Goal: Use online tool/utility: Utilize a website feature to perform a specific function

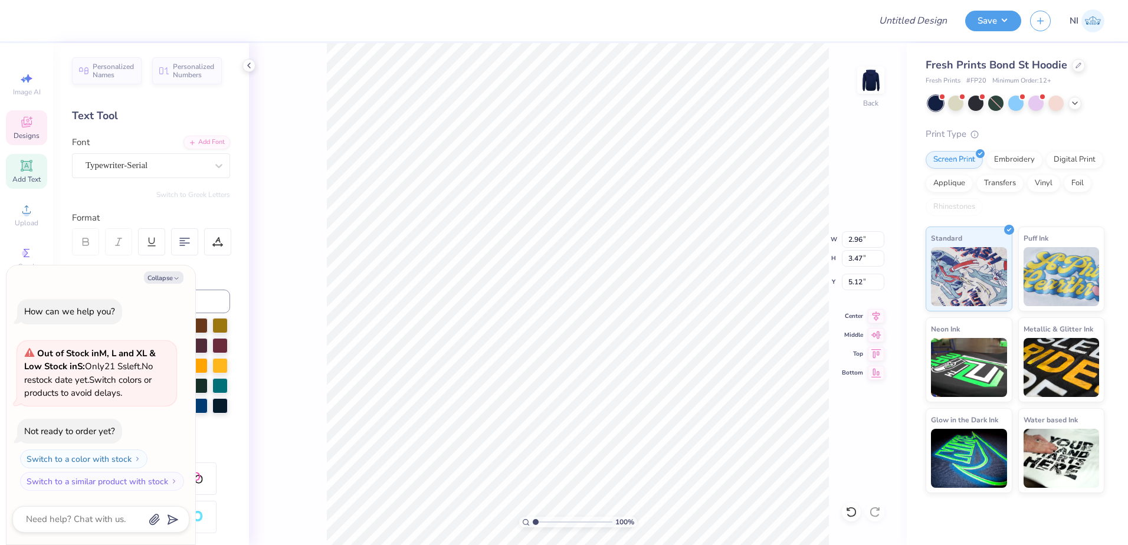
scroll to position [10, 2]
click at [172, 163] on div "Typewriter-Serial" at bounding box center [146, 165] width 124 height 18
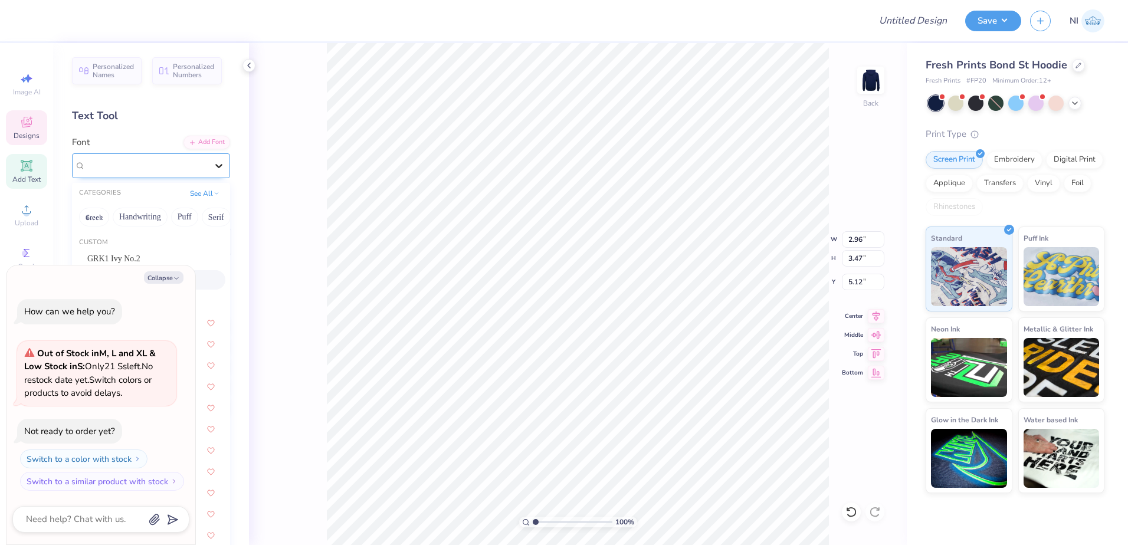
click at [213, 168] on icon at bounding box center [219, 166] width 12 height 12
type textarea "x"
click at [193, 161] on div "Typewriter-Serial" at bounding box center [147, 166] width 122 height 14
type input "typewr"
type textarea "x"
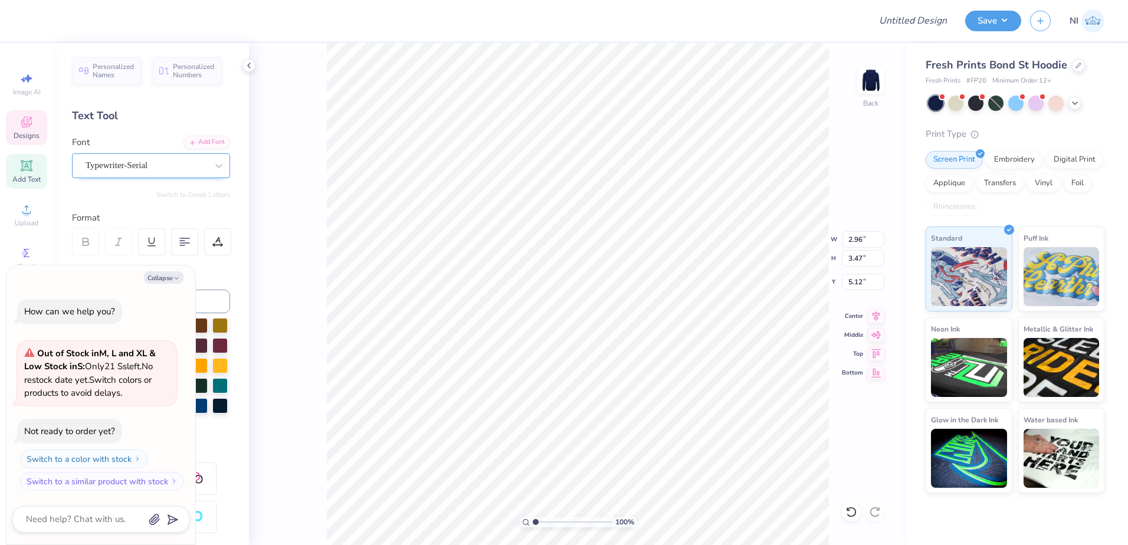
drag, startPoint x: 168, startPoint y: 261, endPoint x: 158, endPoint y: 166, distance: 95.5
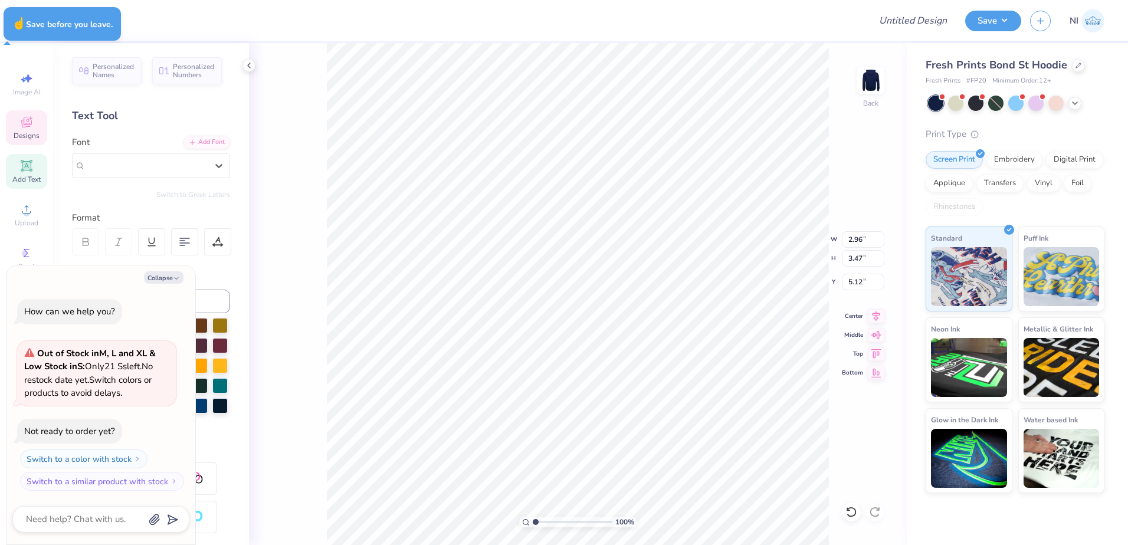
type textarea "x"
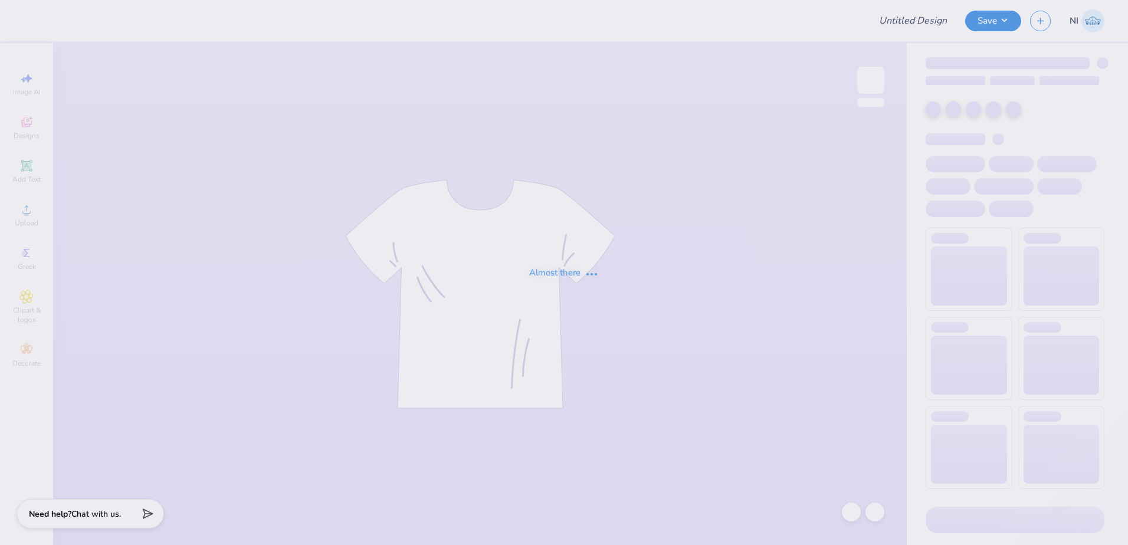
type input "Training: CF Training - Activities 5"
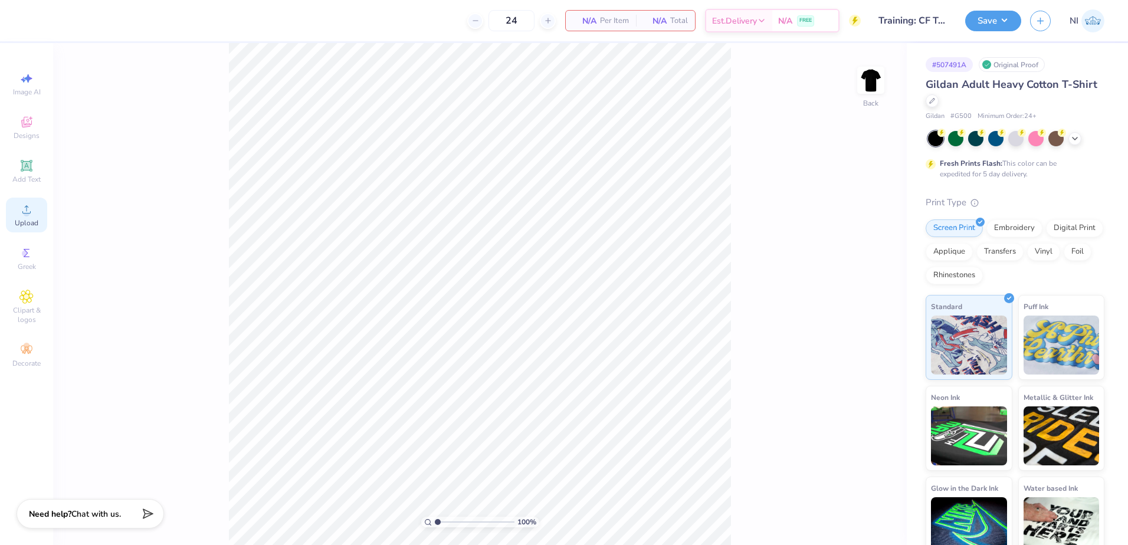
click at [28, 211] on circle at bounding box center [26, 213] width 6 height 6
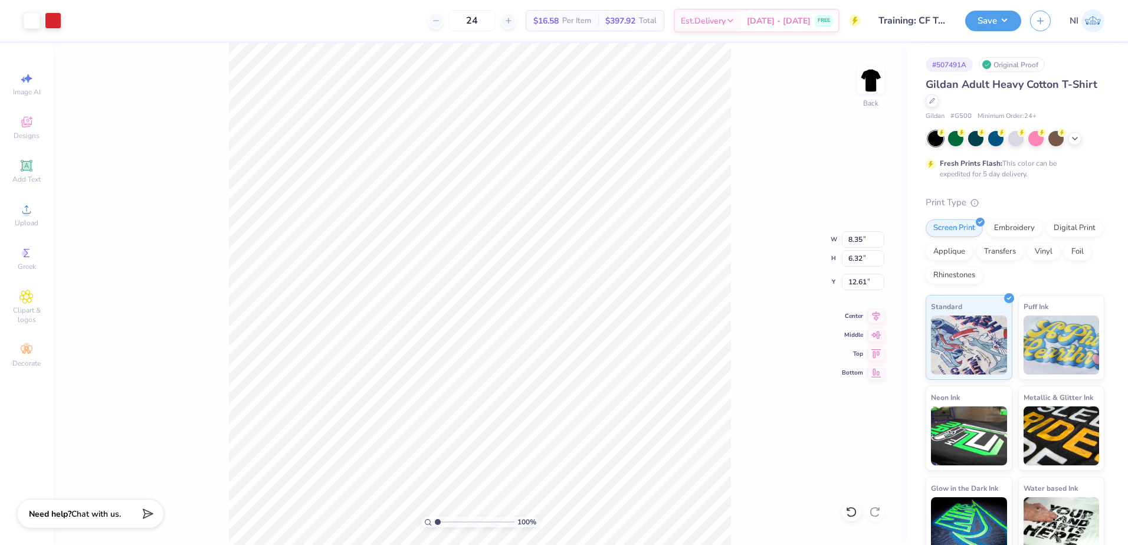
type input "8.35"
type input "6.32"
type input "3.00"
click at [868, 240] on input "8.35" at bounding box center [863, 239] width 42 height 17
type input "8.00"
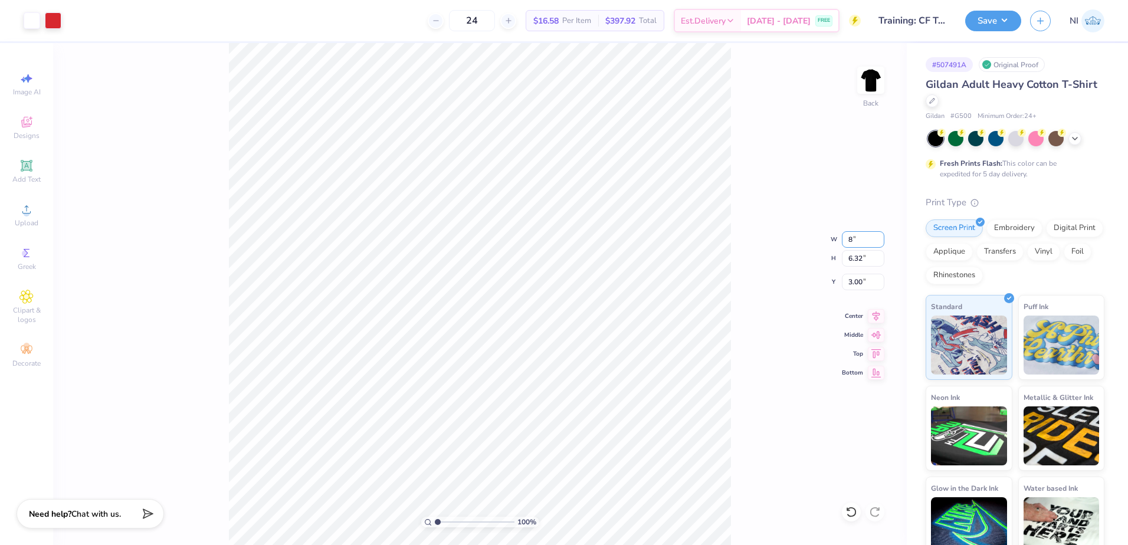
type input "6.06"
type input "3.13"
click at [789, 320] on div "100 % Back W 8.00 8.00 " H 6.06 6.06 " Y 3.13 3.13 " Center Middle Top Bottom" at bounding box center [480, 294] width 854 height 502
click at [1010, 15] on button "Save" at bounding box center [993, 19] width 56 height 21
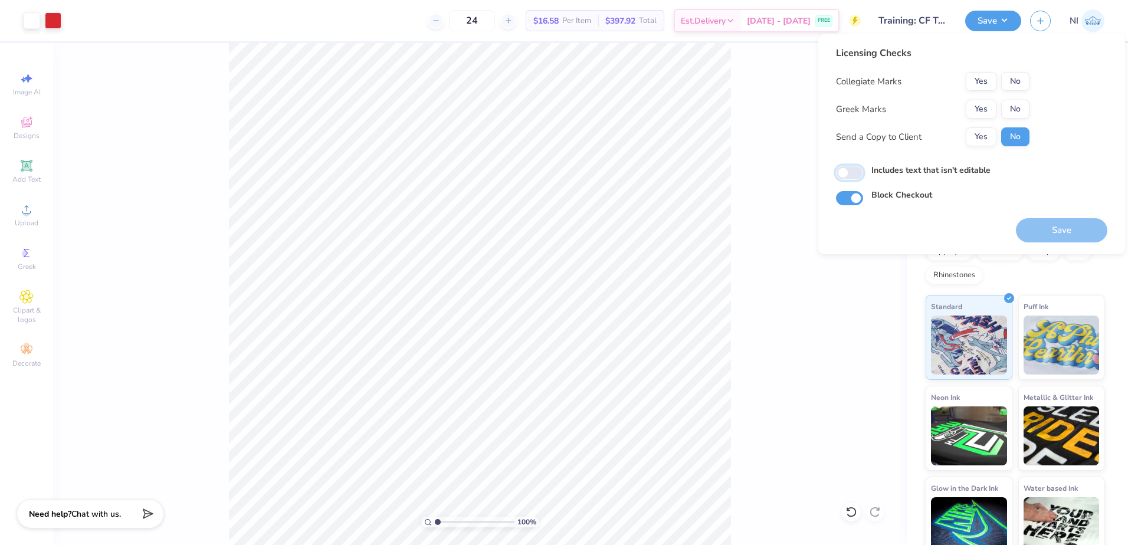
click at [847, 173] on input "Includes text that isn't editable" at bounding box center [849, 173] width 27 height 14
checkbox input "true"
drag, startPoint x: 1021, startPoint y: 77, endPoint x: 1021, endPoint y: 91, distance: 13.6
click at [1021, 78] on button "No" at bounding box center [1015, 81] width 28 height 19
click at [1020, 107] on button "No" at bounding box center [1015, 109] width 28 height 19
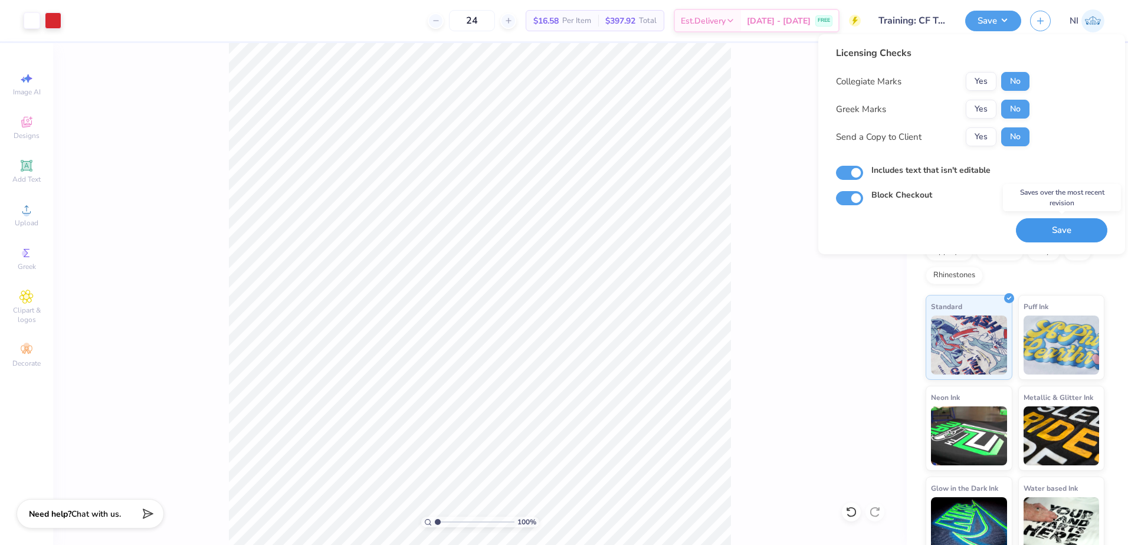
click at [1052, 231] on button "Save" at bounding box center [1061, 230] width 91 height 24
